Goal: Navigation & Orientation: Find specific page/section

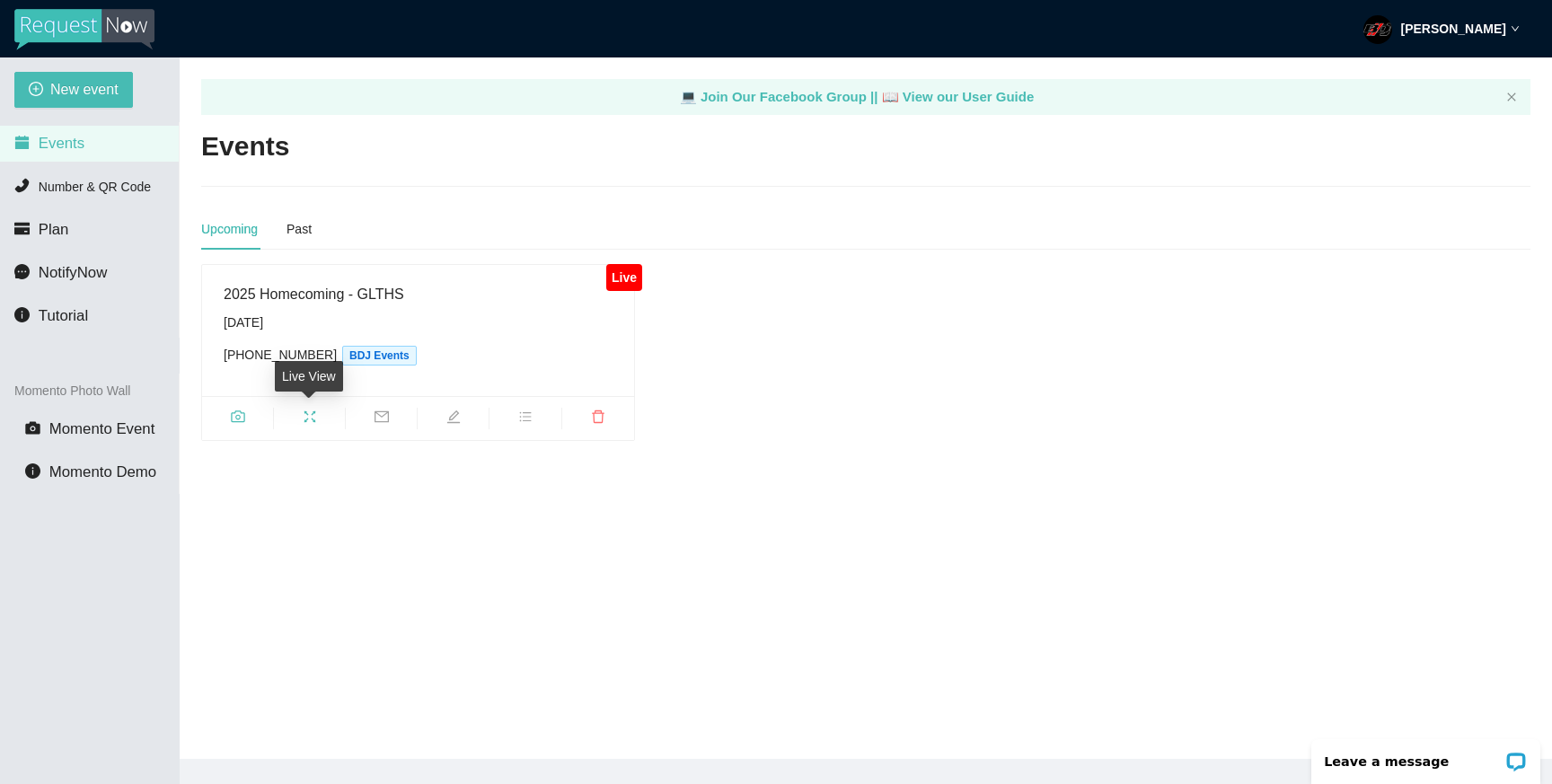
click at [310, 414] on icon "fullscreen" at bounding box center [310, 416] width 14 height 14
